Goal: Task Accomplishment & Management: Complete application form

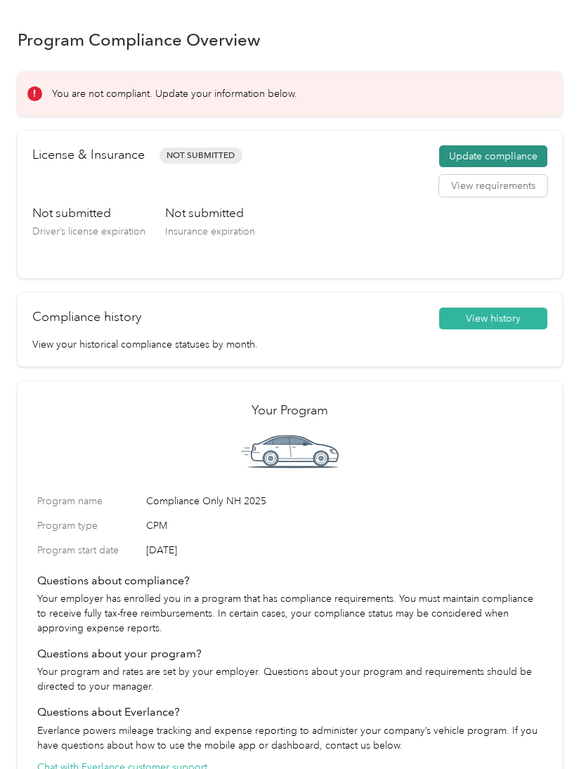
click at [493, 153] on button "Update compliance" at bounding box center [493, 156] width 108 height 22
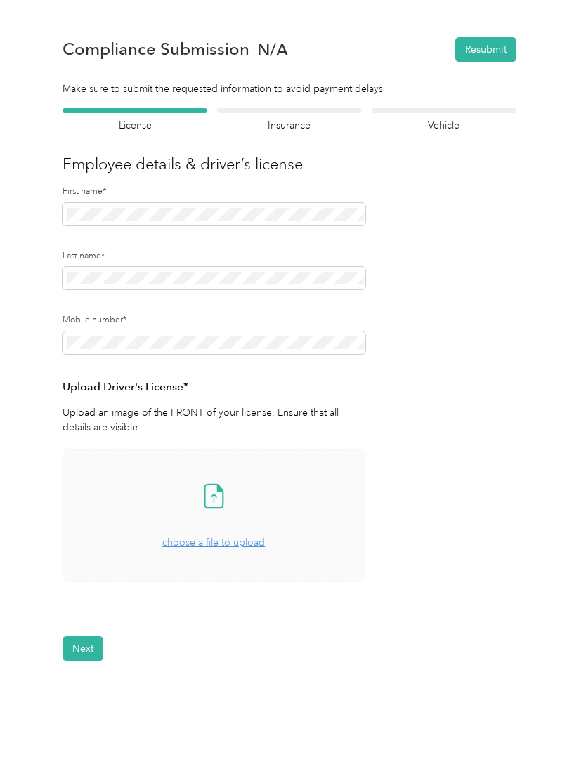
click at [220, 507] on icon at bounding box center [214, 495] width 18 height 23
click at [227, 547] on span "choose a file to upload" at bounding box center [213, 543] width 103 height 12
click at [103, 686] on button "Next" at bounding box center [83, 691] width 41 height 25
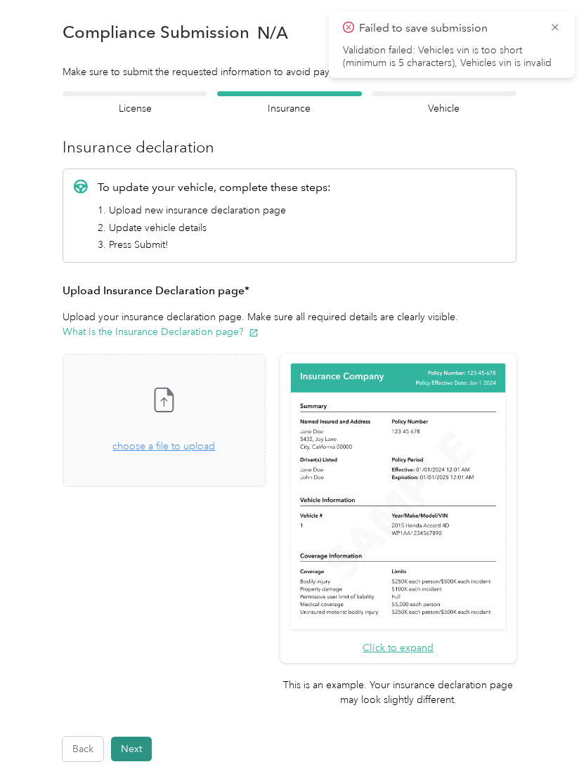
scroll to position [18, 0]
click at [178, 401] on icon at bounding box center [164, 399] width 28 height 28
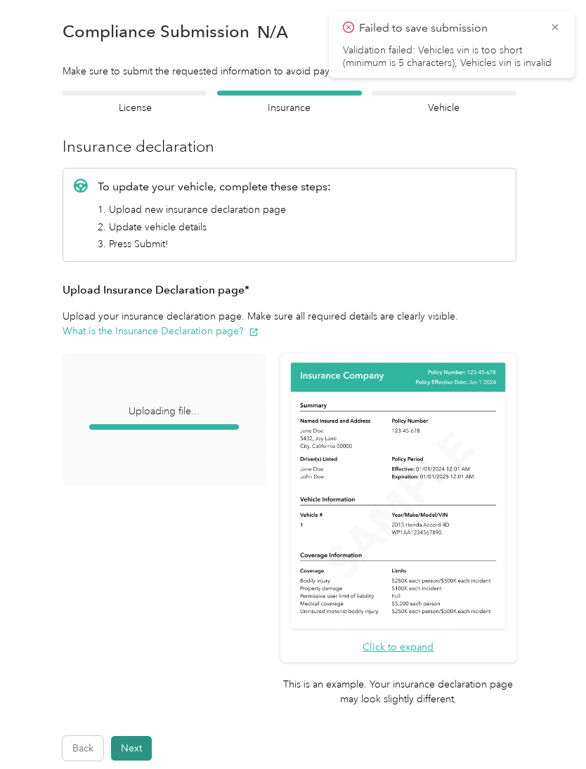
click at [137, 736] on button "Next" at bounding box center [131, 748] width 41 height 25
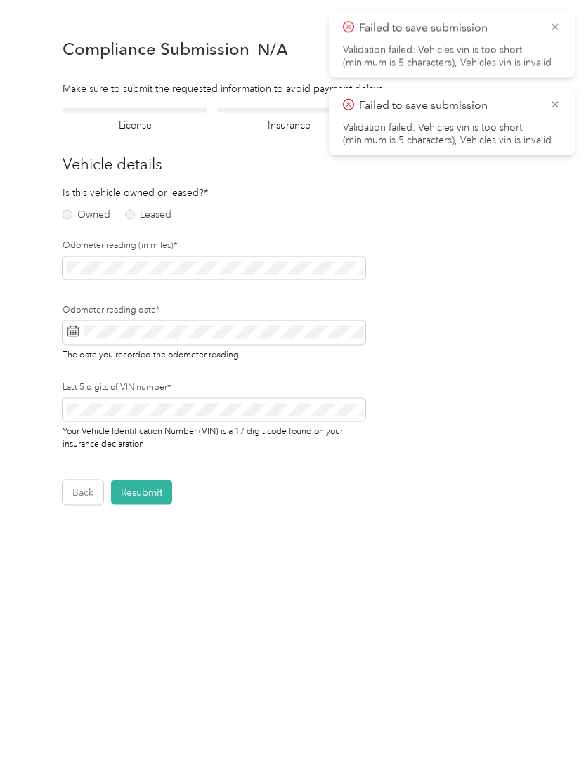
scroll to position [1, 0]
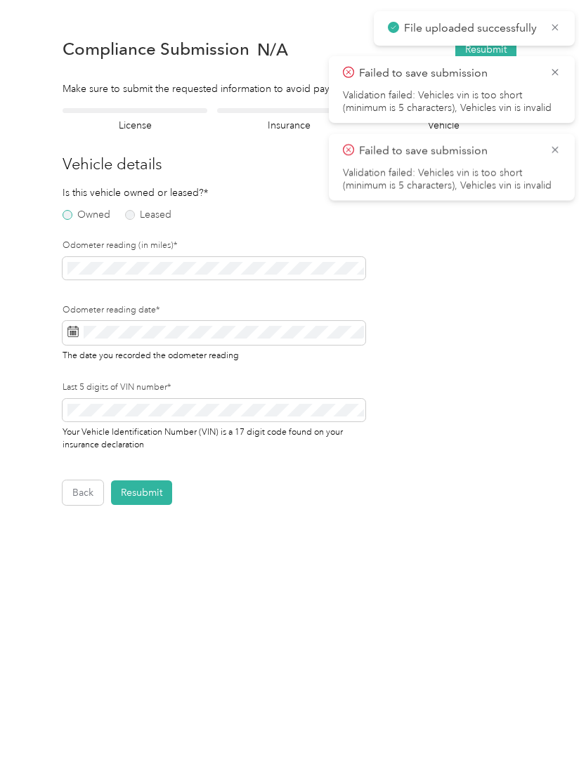
click at [72, 216] on label "Owned" at bounding box center [87, 215] width 48 height 10
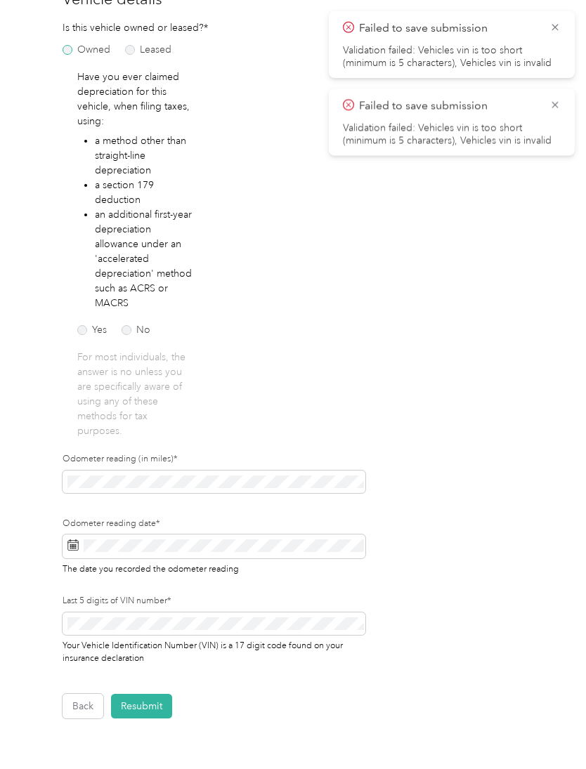
scroll to position [170, 0]
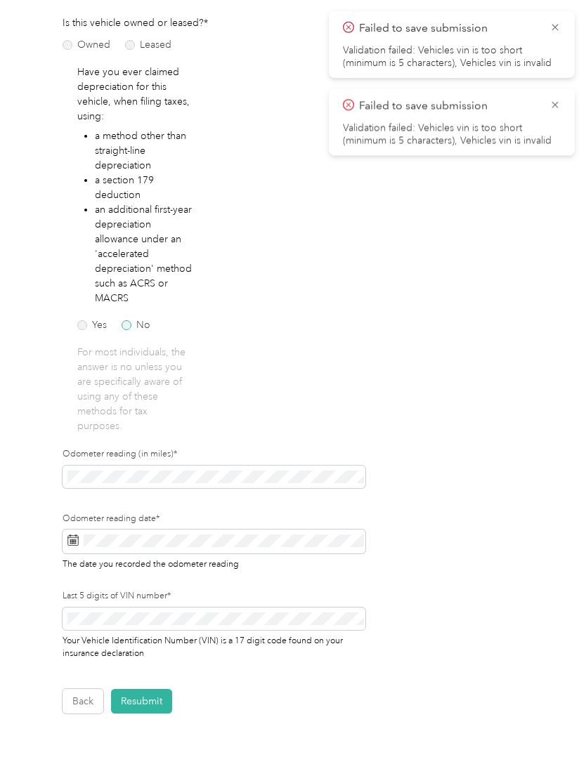
click at [140, 325] on label "No" at bounding box center [136, 325] width 29 height 10
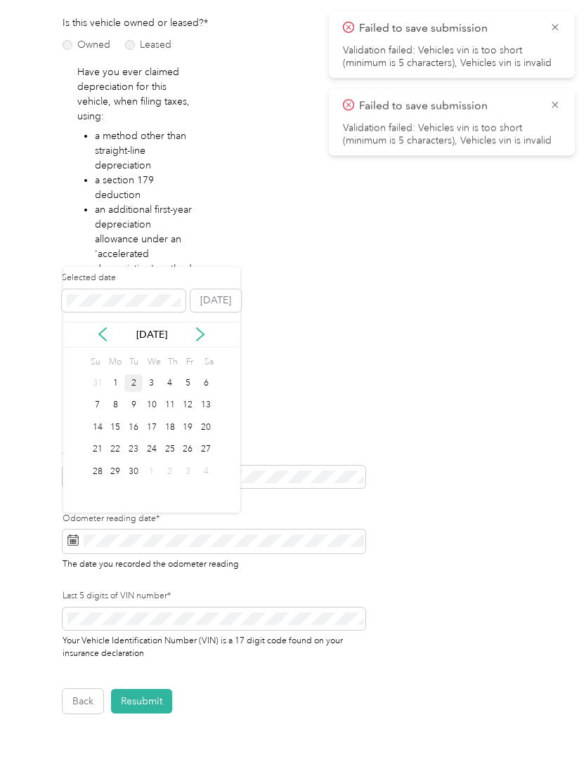
click at [133, 384] on div "2" at bounding box center [133, 384] width 18 height 18
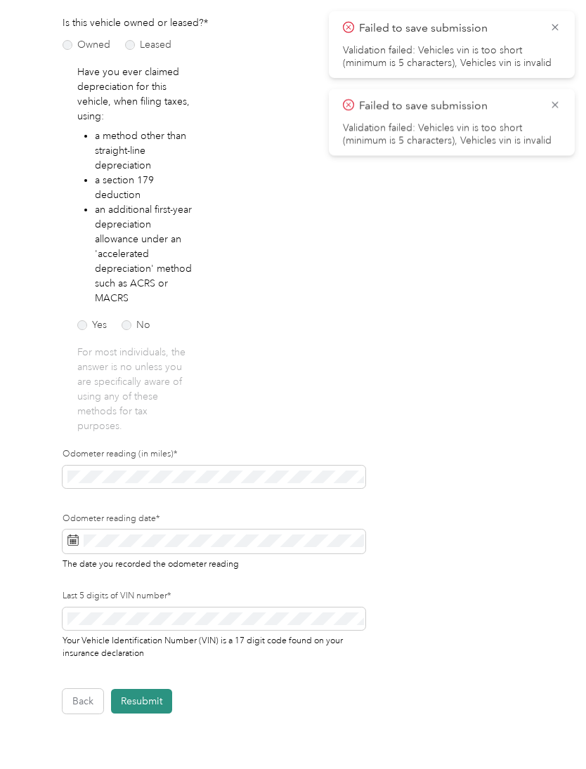
click at [143, 691] on button "Resubmit" at bounding box center [141, 701] width 61 height 25
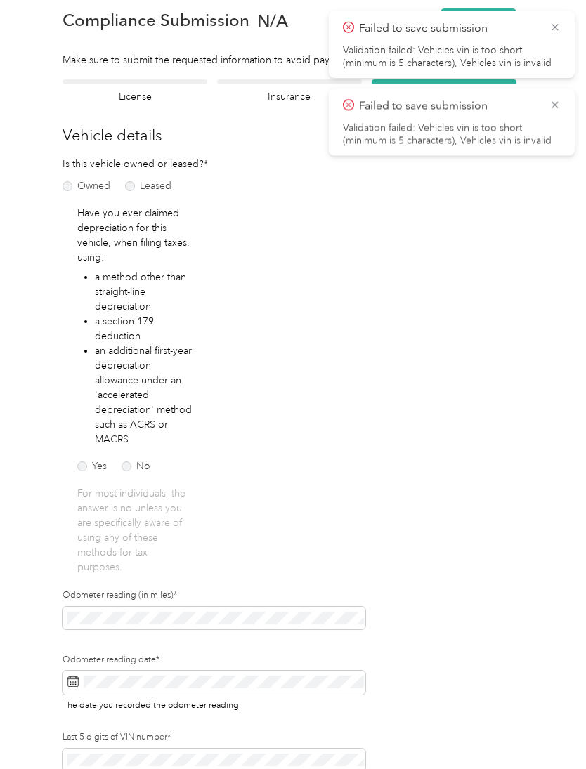
scroll to position [17, 0]
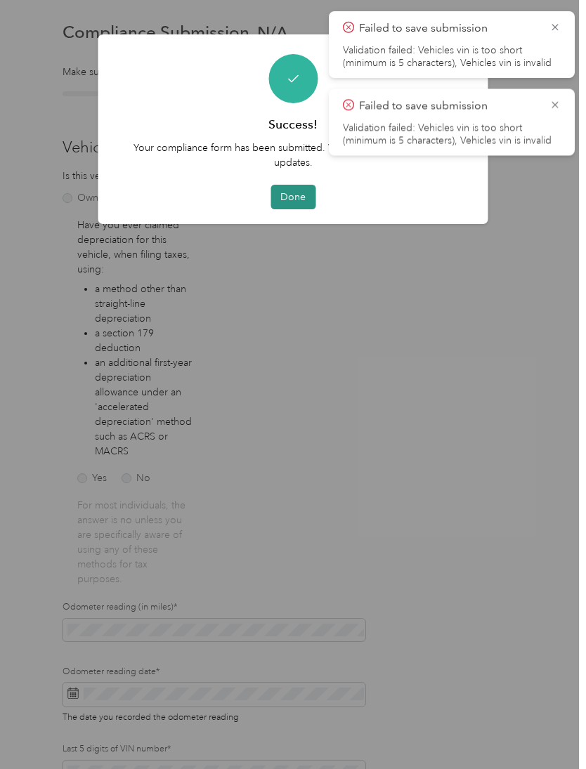
click at [287, 199] on button "Done" at bounding box center [293, 197] width 45 height 25
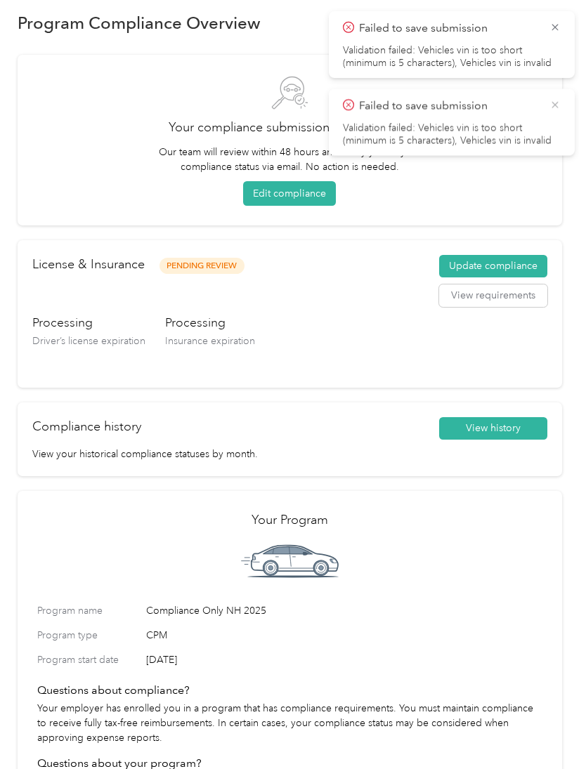
click at [554, 105] on icon at bounding box center [555, 105] width 6 height 6
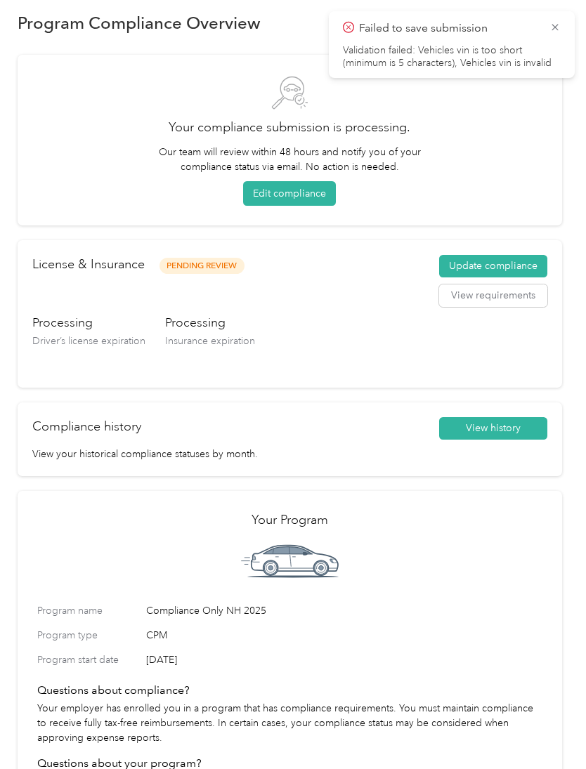
click at [542, 19] on div "Failed to save submission Validation failed: Vehicles vin is too short (minimum…" at bounding box center [452, 44] width 246 height 67
click at [559, 24] on icon at bounding box center [554, 27] width 11 height 13
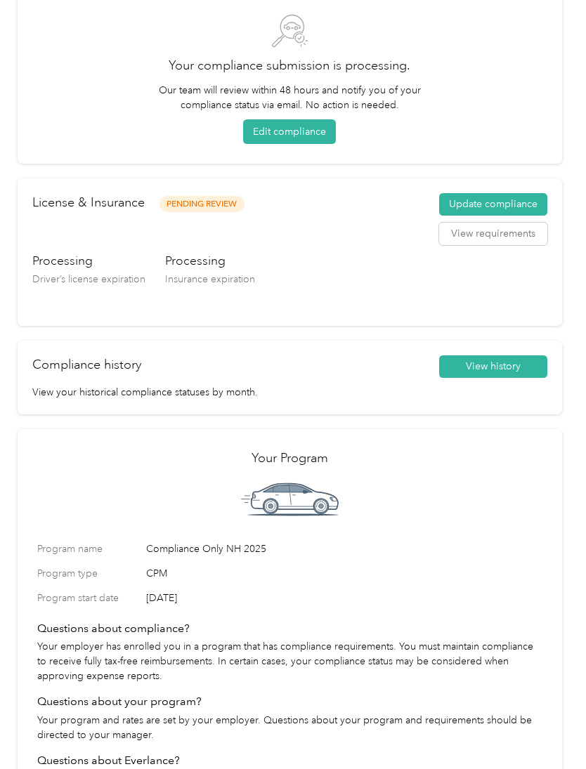
scroll to position [76, 0]
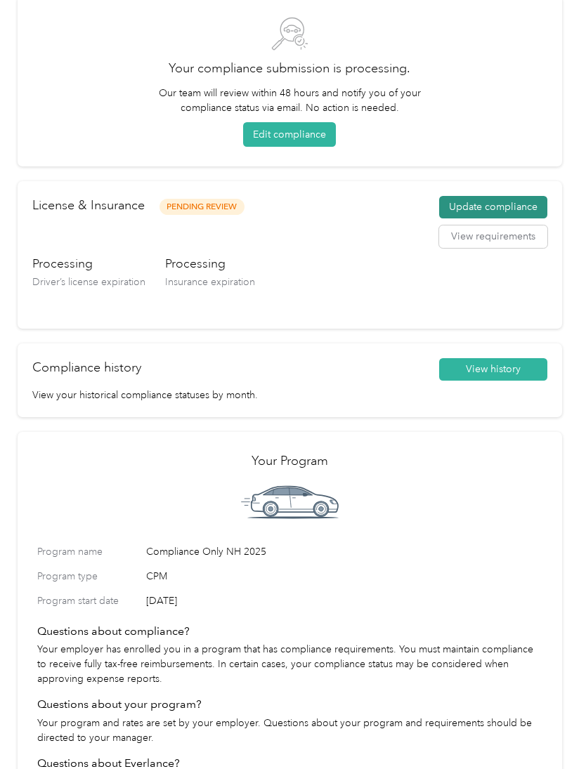
click at [496, 204] on button "Update compliance" at bounding box center [493, 207] width 108 height 22
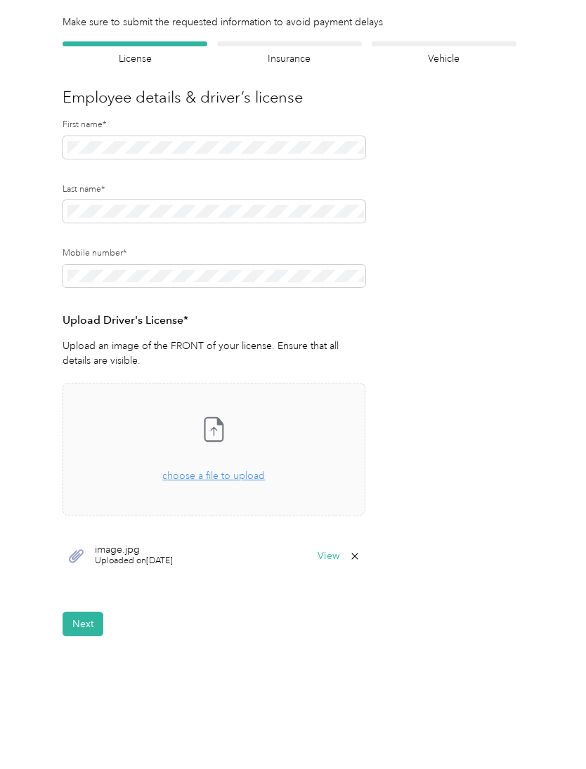
scroll to position [70, 0]
click at [83, 612] on button "Next" at bounding box center [83, 624] width 41 height 25
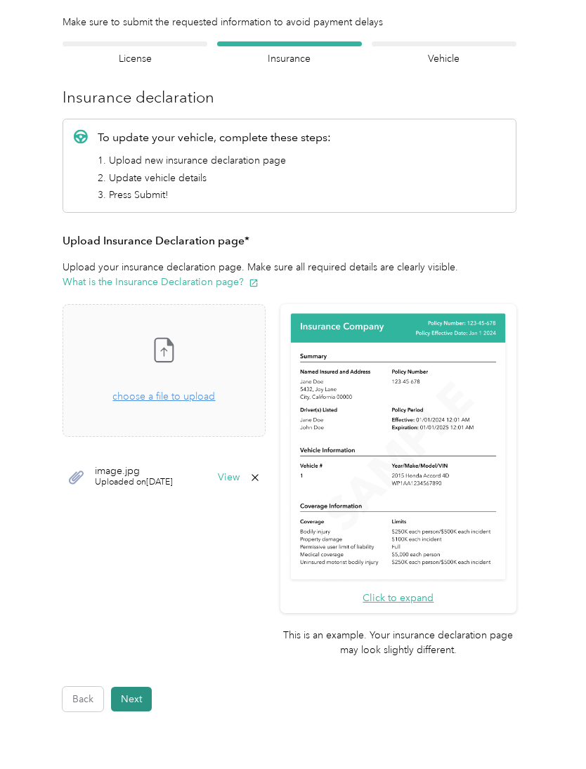
click at [133, 687] on button "Next" at bounding box center [131, 699] width 41 height 25
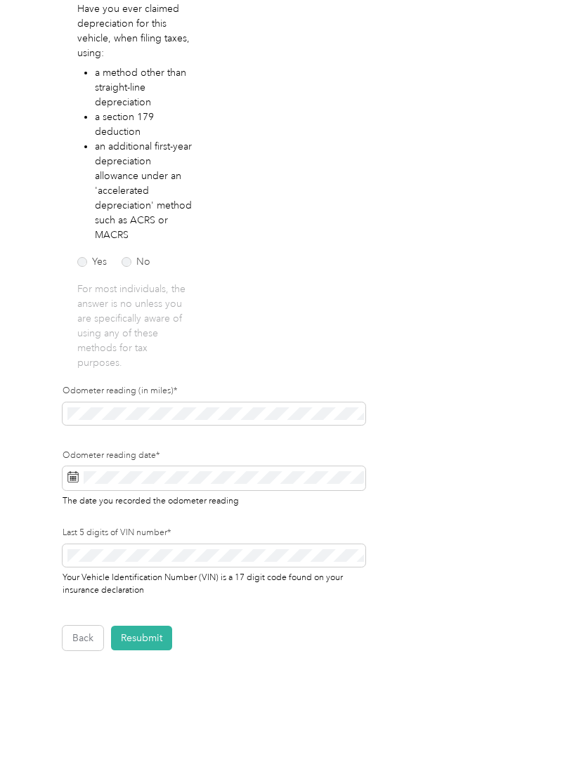
scroll to position [233, 0]
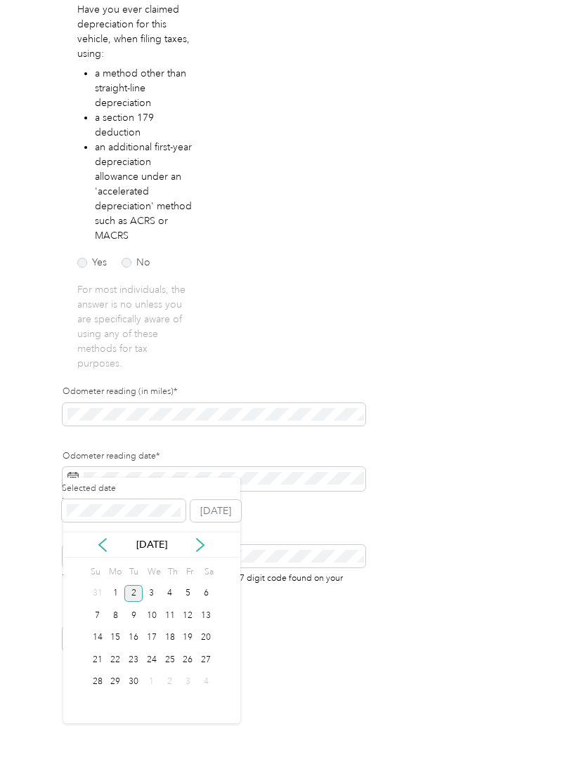
click at [131, 597] on div "2" at bounding box center [133, 594] width 18 height 18
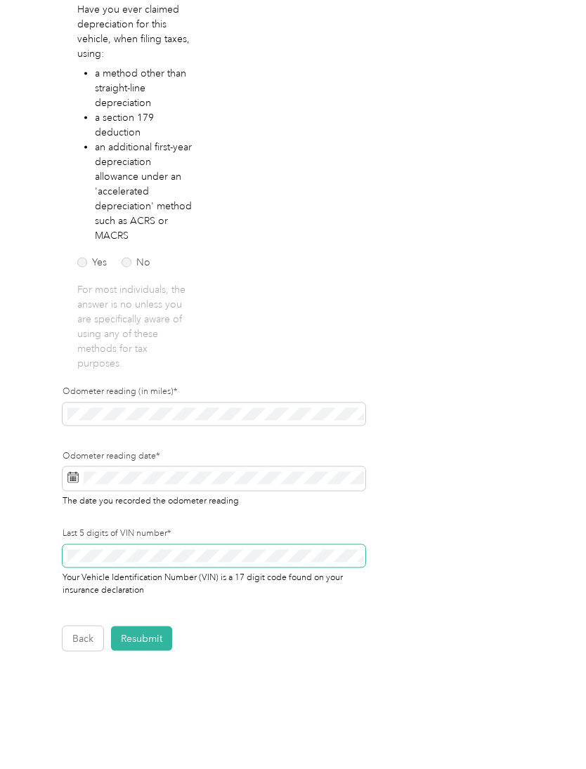
scroll to position [53, 0]
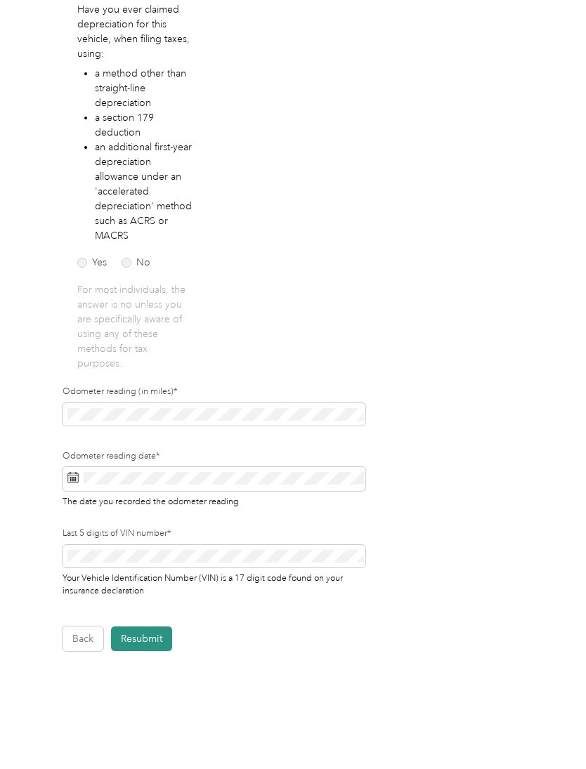
click at [131, 627] on button "Resubmit" at bounding box center [141, 639] width 61 height 25
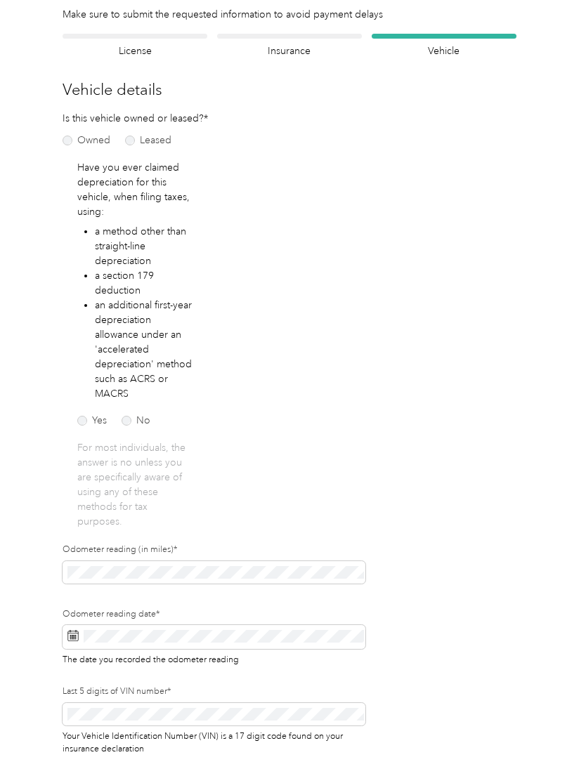
scroll to position [1, 0]
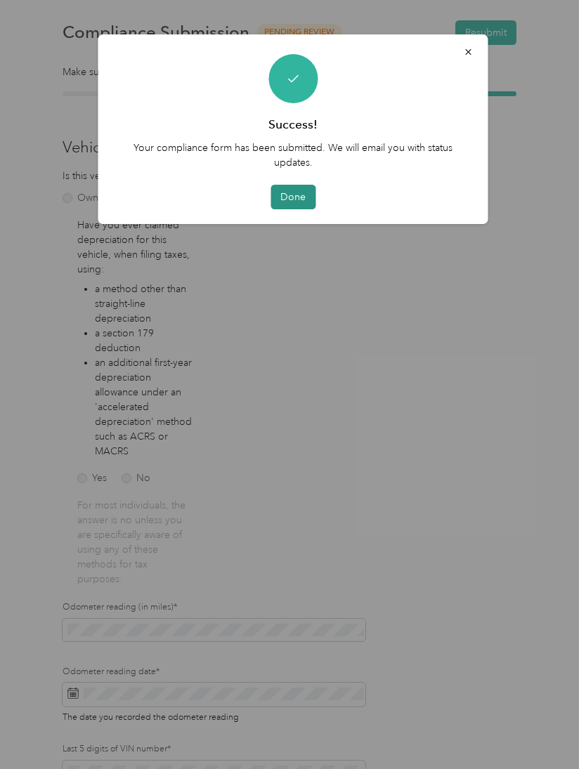
click at [271, 189] on button "Done" at bounding box center [293, 197] width 45 height 25
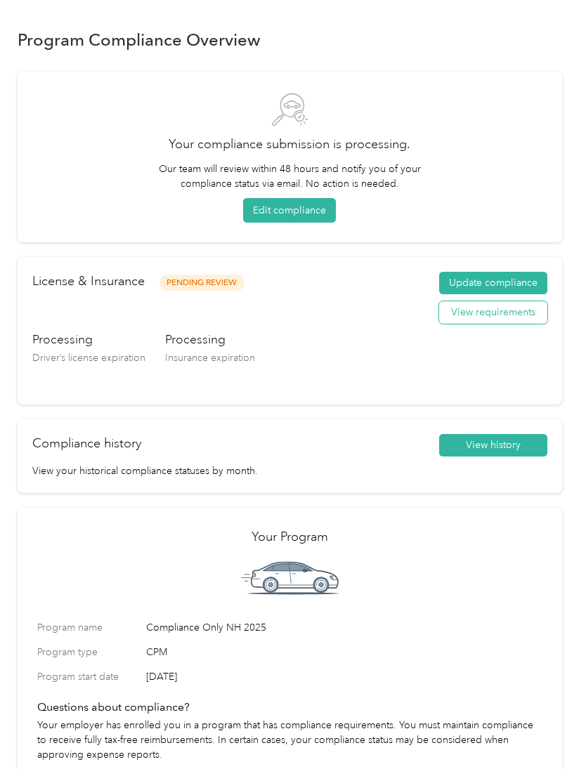
click at [504, 311] on button "View requirements" at bounding box center [493, 312] width 108 height 22
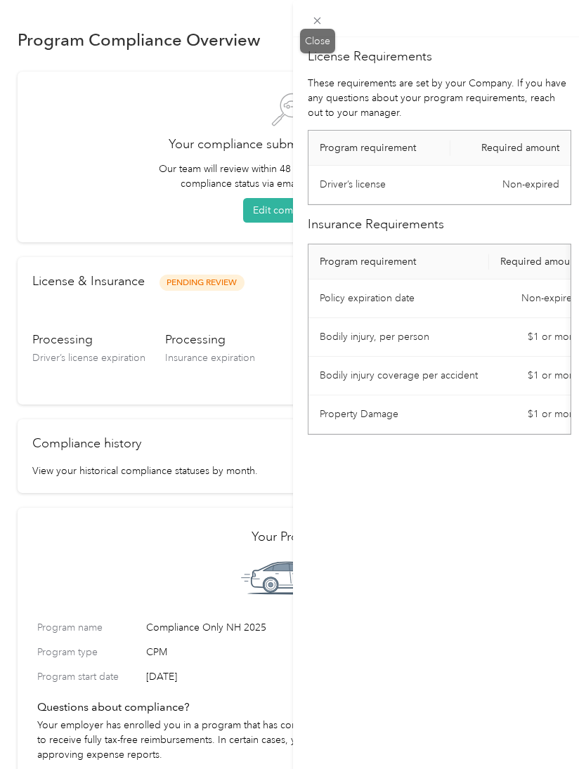
click at [306, 35] on div "Close" at bounding box center [317, 41] width 35 height 25
